Goal: Ask a question

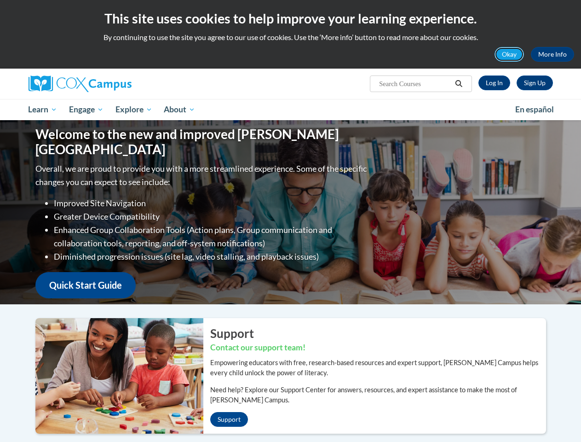
click at [510, 54] on button "Okay" at bounding box center [509, 54] width 29 height 15
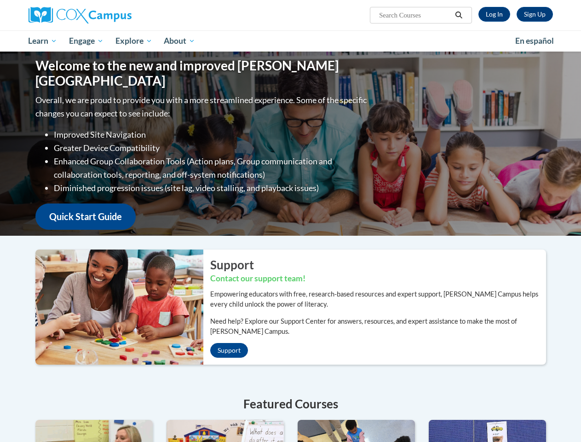
click at [459, 84] on div "Welcome to the new and improved [PERSON_NAME] Campus Overall, we are proud to p…" at bounding box center [291, 144] width 538 height 184
click at [87, 110] on p "Overall, we are proud to provide you with a more streamlined experience. Some o…" at bounding box center [202, 106] width 334 height 27
click at [134, 110] on p "Overall, we are proud to provide you with a more streamlined experience. Some o…" at bounding box center [202, 106] width 334 height 27
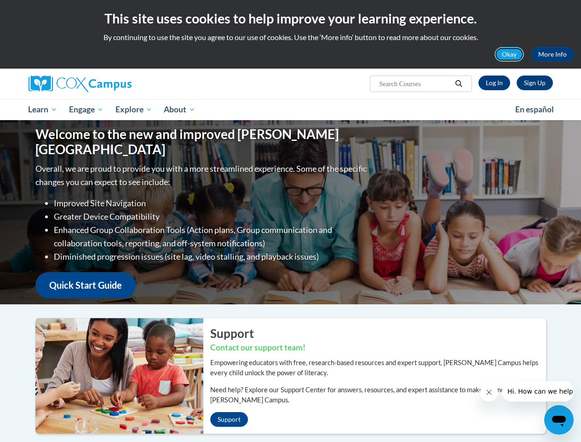
click at [510, 54] on button "Okay" at bounding box center [509, 54] width 29 height 15
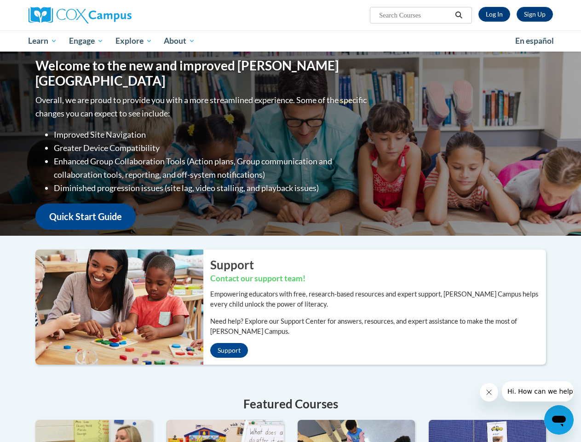
click at [459, 84] on div "Welcome to the new and improved [PERSON_NAME] Campus Overall, we are proud to p…" at bounding box center [291, 144] width 538 height 184
click at [87, 110] on p "Overall, we are proud to provide you with a more streamlined experience. Some o…" at bounding box center [202, 106] width 334 height 27
click at [134, 110] on p "Overall, we are proud to provide you with a more streamlined experience. Some o…" at bounding box center [202, 106] width 334 height 27
click at [489, 392] on icon "Close message from company" at bounding box center [488, 392] width 5 height 5
click at [538, 391] on div "Support Contact our support team! Empowering educators with free, research-base…" at bounding box center [291, 442] width 538 height 386
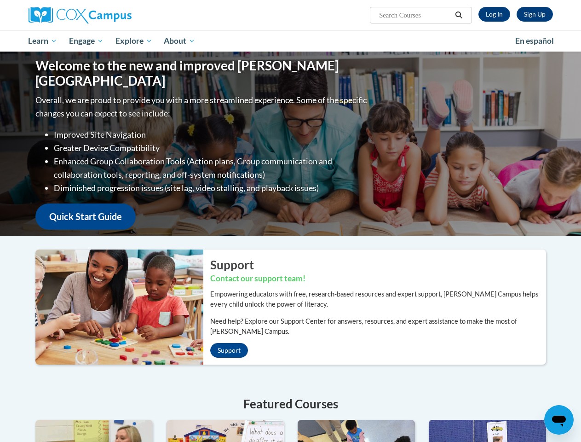
click at [559, 420] on icon "Open messaging window" at bounding box center [559, 421] width 14 height 11
